Goal: Task Accomplishment & Management: Manage account settings

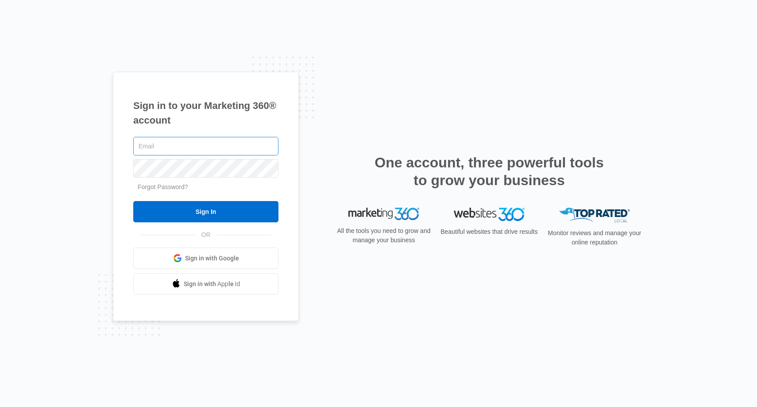
click at [222, 145] on input "text" at bounding box center [205, 146] width 145 height 19
type input "[EMAIL_ADDRESS][DOMAIN_NAME]"
click at [133, 201] on input "Sign In" at bounding box center [205, 211] width 145 height 21
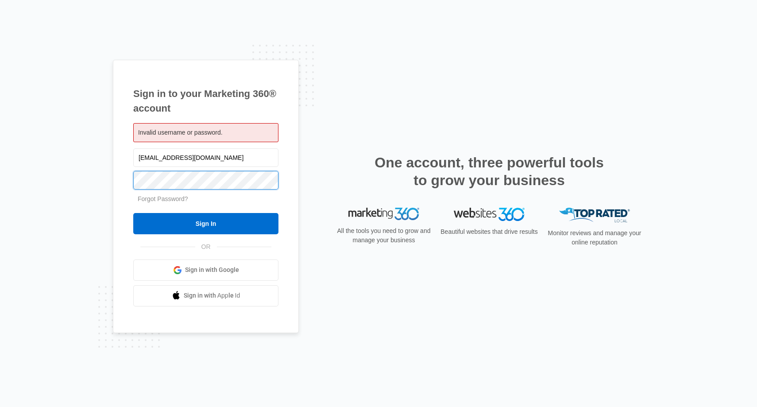
click at [133, 213] on input "Sign In" at bounding box center [205, 223] width 145 height 21
click at [158, 198] on link "Forgot Password?" at bounding box center [163, 198] width 50 height 7
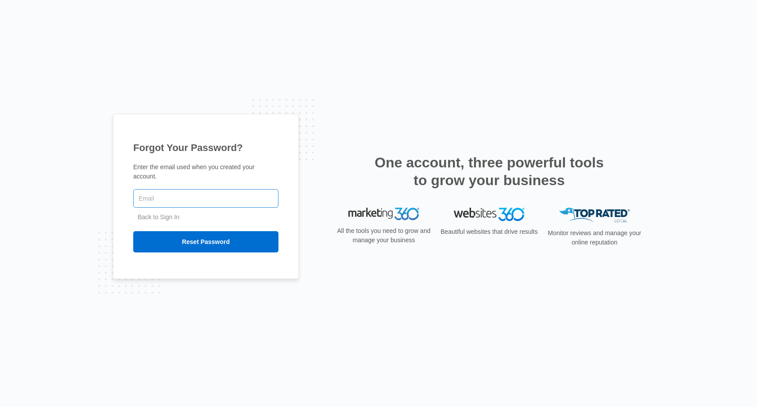
click at [170, 200] on input "text" at bounding box center [205, 198] width 145 height 19
type input "[EMAIL_ADDRESS][DOMAIN_NAME]"
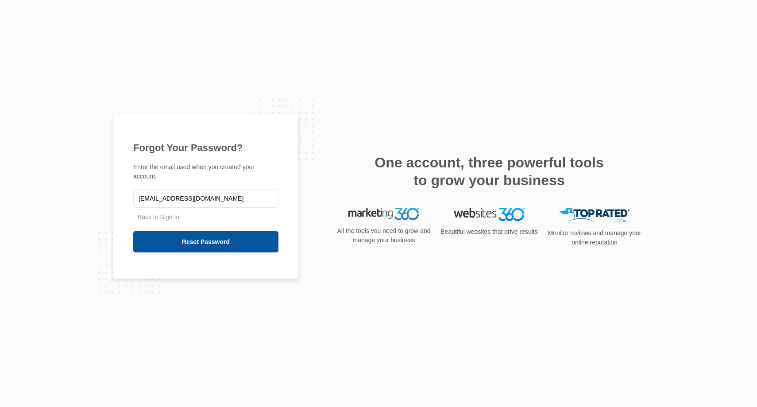
click at [205, 245] on input "Reset Password" at bounding box center [205, 241] width 145 height 21
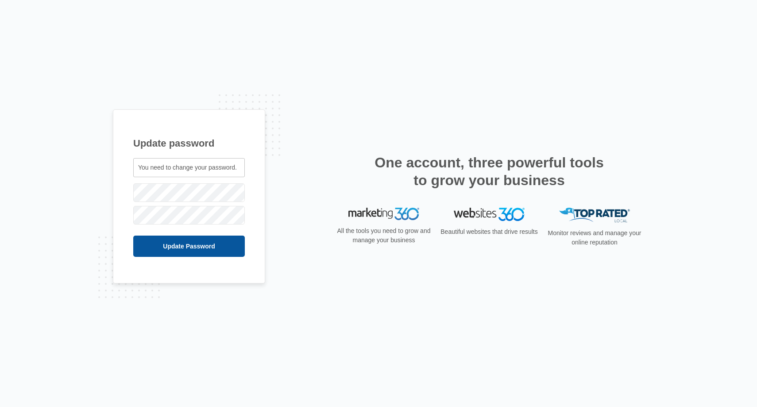
click at [181, 237] on input "Update Password" at bounding box center [189, 246] width 112 height 21
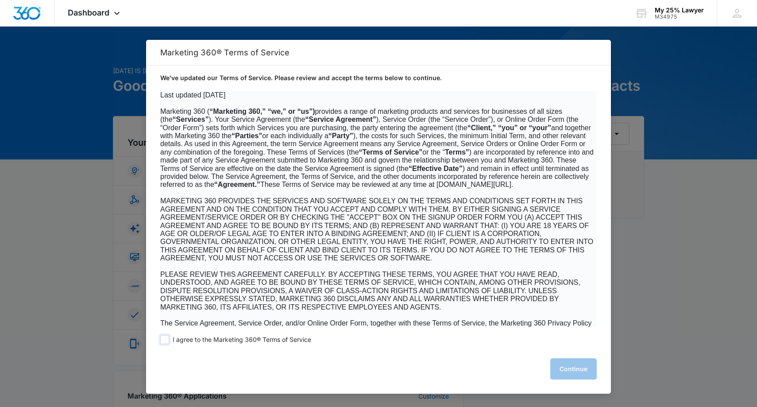
click at [164, 339] on span at bounding box center [164, 339] width 9 height 9
click at [164, 339] on input "I agree to the Marketing 360® Terms of Service" at bounding box center [164, 339] width 9 height 9
checkbox input "true"
click at [587, 362] on button "Continue" at bounding box center [574, 368] width 47 height 21
